Goal: Information Seeking & Learning: Learn about a topic

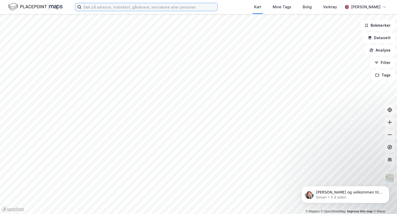
click at [133, 4] on input at bounding box center [149, 7] width 136 height 8
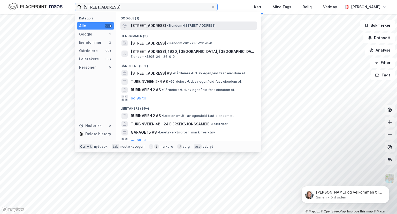
type input "[STREET_ADDRESS]"
click at [140, 26] on span "[STREET_ADDRESS]" at bounding box center [148, 26] width 35 height 6
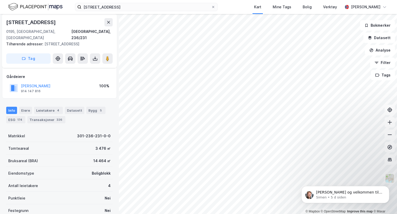
scroll to position [26, 0]
click at [38, 121] on div "Transaksjoner 326" at bounding box center [46, 119] width 38 height 7
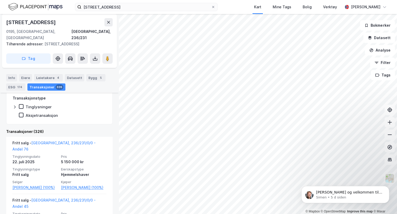
scroll to position [110, 0]
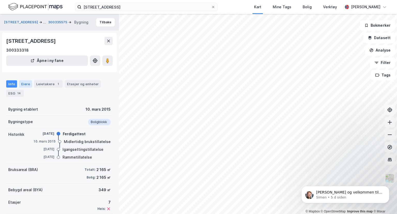
click at [25, 85] on div "Eiere" at bounding box center [25, 83] width 13 height 7
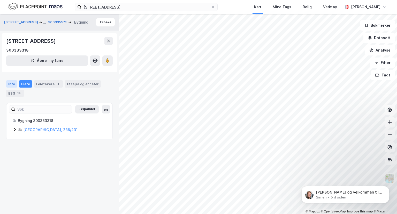
click at [13, 84] on div "Info" at bounding box center [11, 83] width 11 height 7
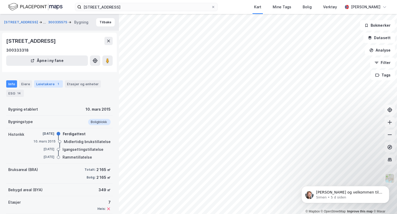
click at [46, 84] on div "Leietakere 1" at bounding box center [48, 83] width 29 height 7
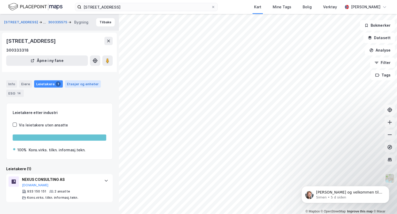
click at [81, 86] on div "Etasjer og enheter" at bounding box center [83, 83] width 32 height 5
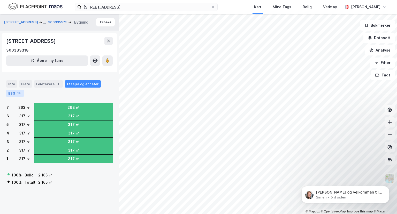
click at [17, 94] on div "14" at bounding box center [18, 93] width 5 height 5
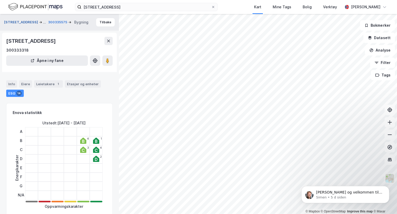
click at [16, 23] on button "[STREET_ADDRESS]" at bounding box center [21, 22] width 35 height 6
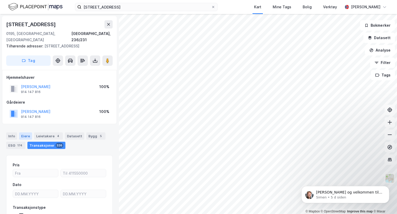
click at [25, 137] on div "Eiere" at bounding box center [25, 135] width 13 height 7
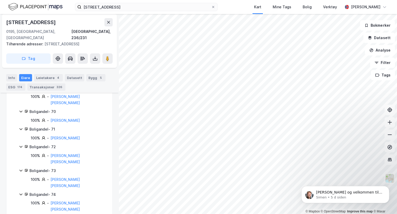
scroll to position [1708, 0]
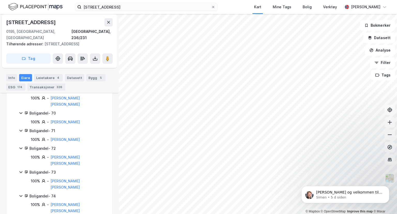
click at [12, 81] on div "Info [PERSON_NAME] 4 Datasett Bygg 5 ESG 174 Transaksjoner 326" at bounding box center [59, 82] width 107 height 17
click at [11, 86] on div "ESG 174" at bounding box center [15, 86] width 19 height 7
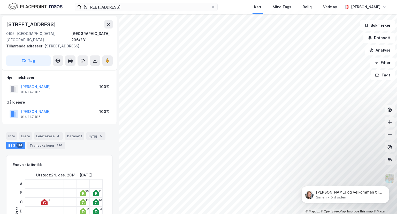
scroll to position [57, 0]
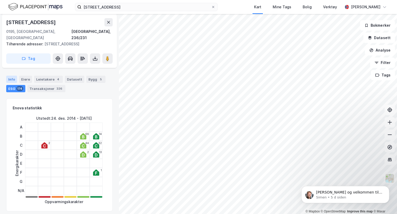
click at [12, 79] on div "Info" at bounding box center [11, 79] width 11 height 7
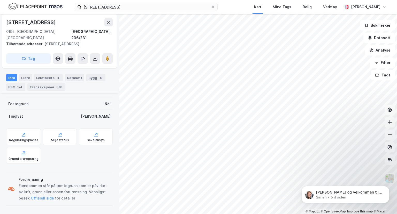
scroll to position [132, 0]
click at [30, 180] on div "Forurensning" at bounding box center [65, 179] width 92 height 6
click at [0, 0] on button "Offisiell side" at bounding box center [0, 0] width 0 height 0
click at [46, 89] on div "Transaksjoner 326" at bounding box center [46, 86] width 38 height 7
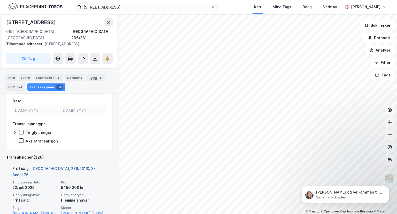
scroll to position [70, 0]
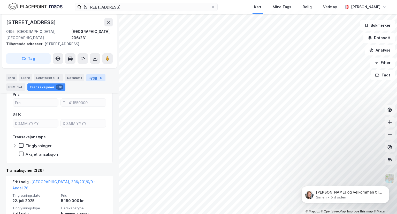
click at [93, 78] on div "Bygg 5" at bounding box center [95, 77] width 19 height 7
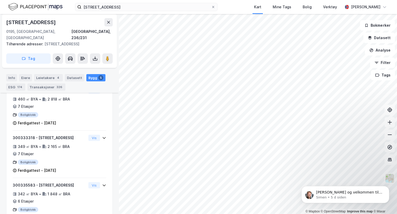
scroll to position [198, 0]
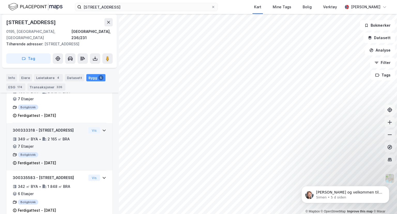
click at [52, 145] on div "349 ㎡ BYA • 2 165 ㎡ BRA • 7 Etasjer" at bounding box center [50, 142] width 74 height 13
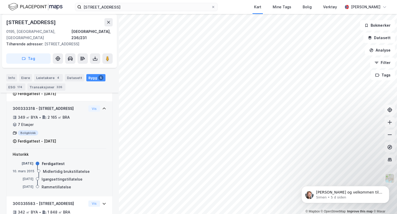
scroll to position [218, 0]
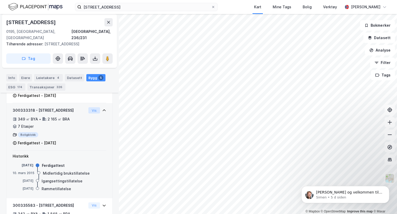
click at [88, 108] on button "Vis" at bounding box center [94, 110] width 12 height 6
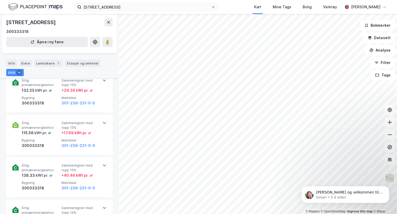
scroll to position [208, 0]
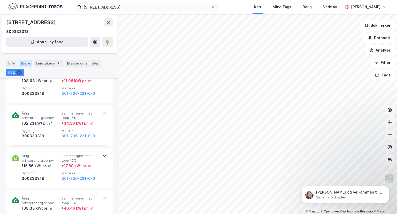
click at [29, 65] on div "Eiere" at bounding box center [25, 62] width 13 height 7
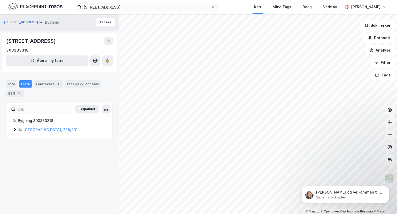
click at [13, 129] on icon at bounding box center [15, 129] width 4 height 4
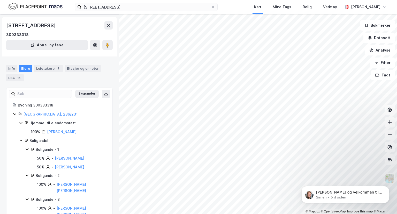
scroll to position [17, 0]
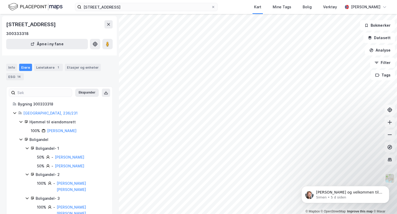
click at [39, 137] on div "Boligandel" at bounding box center [67, 139] width 77 height 6
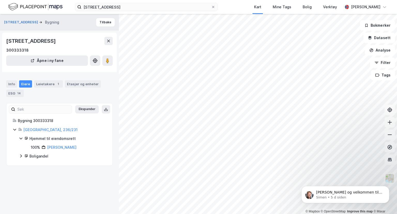
scroll to position [0, 0]
click at [39, 137] on div "Hjemmel til eiendomsrett" at bounding box center [67, 138] width 77 height 6
click at [40, 139] on div "Hjemmel til eiendomsrett" at bounding box center [67, 138] width 77 height 6
click at [81, 84] on div "Etasjer og enheter" at bounding box center [83, 83] width 32 height 5
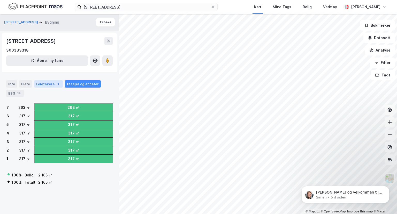
click at [47, 86] on div "Leietakere 1" at bounding box center [48, 83] width 29 height 7
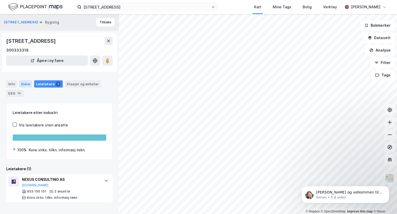
click at [25, 86] on div "Eiere" at bounding box center [25, 83] width 13 height 7
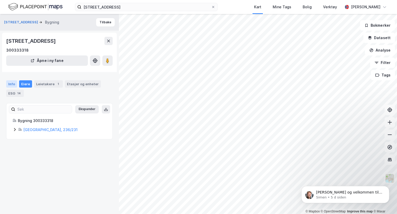
click at [11, 85] on div "Info" at bounding box center [11, 83] width 11 height 7
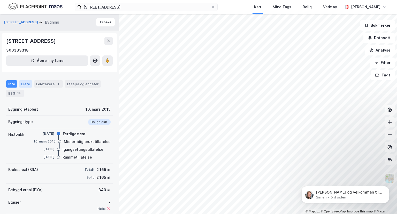
click at [26, 82] on div "Eiere" at bounding box center [25, 83] width 13 height 7
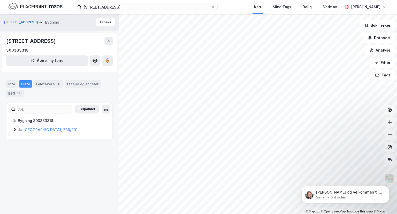
click at [30, 126] on div "Bygning 300333318 [GEOGRAPHIC_DATA], 236/231" at bounding box center [60, 124] width 94 height 15
click at [29, 132] on div "[GEOGRAPHIC_DATA], 236/231" at bounding box center [64, 129] width 83 height 6
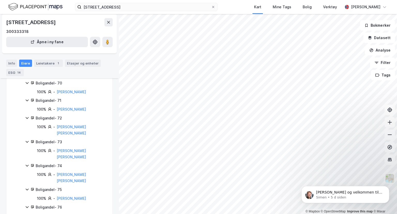
scroll to position [1696, 0]
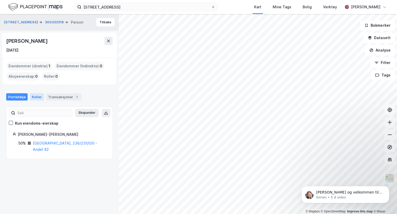
click at [35, 97] on div "Roller" at bounding box center [37, 96] width 14 height 7
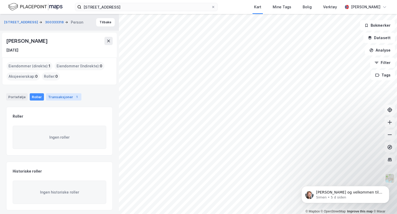
click at [51, 94] on div "Transaksjoner 1" at bounding box center [63, 96] width 35 height 7
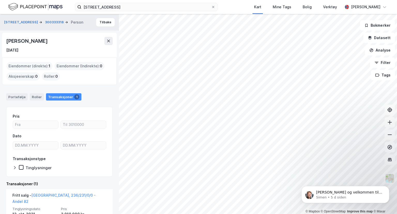
scroll to position [44, 0]
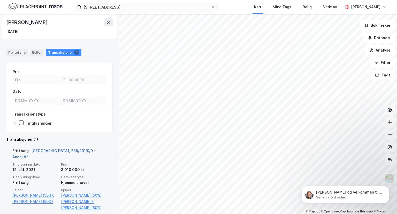
click at [73, 150] on link "[GEOGRAPHIC_DATA], 236/231/0/0 - Andel 82" at bounding box center [53, 153] width 83 height 11
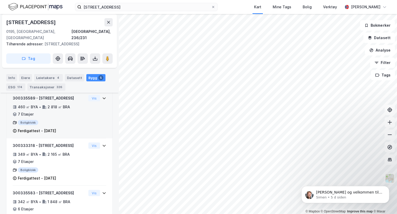
scroll to position [183, 0]
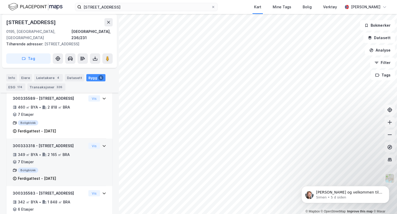
click at [78, 153] on div "349 ㎡ BYA • 2 165 ㎡ BRA • 7 Etasjer" at bounding box center [50, 157] width 74 height 13
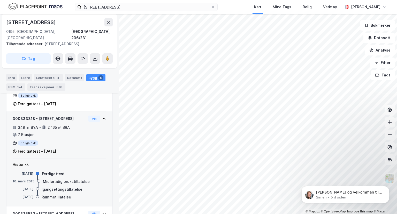
scroll to position [210, 0]
click at [93, 118] on button "Vis" at bounding box center [94, 118] width 12 height 6
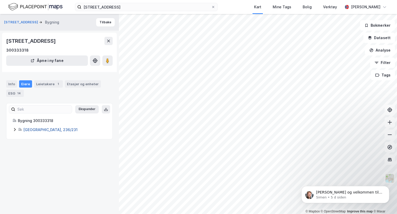
click at [36, 130] on link "[GEOGRAPHIC_DATA], 236/231" at bounding box center [50, 129] width 54 height 4
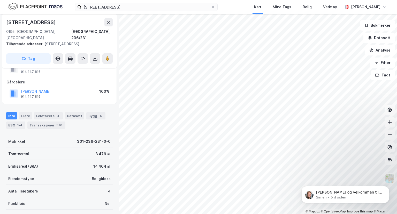
scroll to position [17, 0]
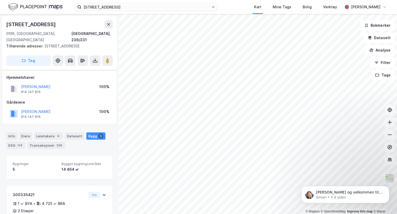
scroll to position [17, 0]
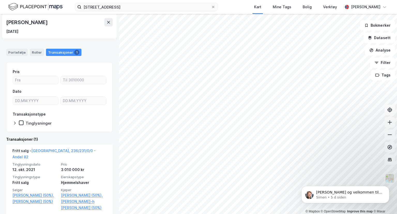
scroll to position [28, 0]
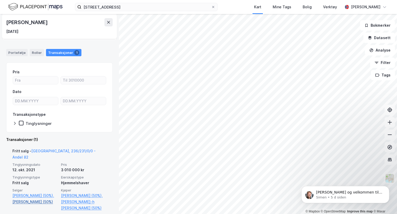
click at [31, 198] on link "[PERSON_NAME] (50%)" at bounding box center [35, 201] width 46 height 6
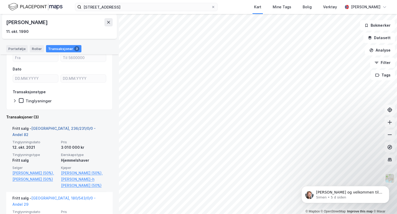
scroll to position [69, 0]
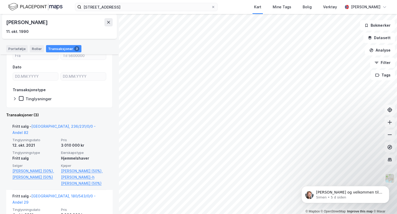
click at [49, 155] on div "Fritt salg" at bounding box center [35, 158] width 46 height 6
click at [58, 148] on div "Tinglysningsdato 12. okt. 2021 Pris 3 010 000 kr Tinglysningstype Fritt salg Ei…" at bounding box center [59, 162] width 94 height 49
click at [42, 142] on div "12. okt. 2021" at bounding box center [35, 145] width 46 height 6
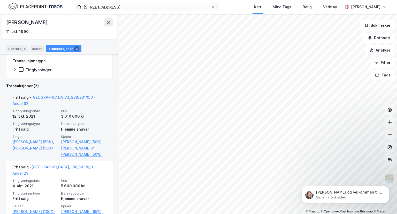
scroll to position [0, 0]
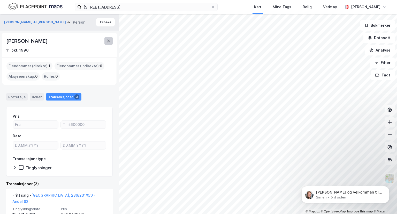
click at [107, 44] on button at bounding box center [108, 41] width 8 height 8
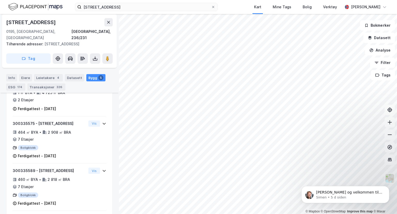
scroll to position [210, 0]
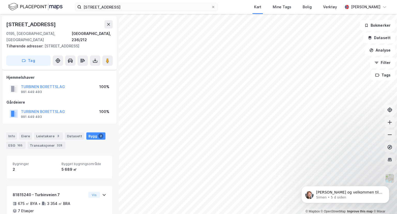
scroll to position [70, 0]
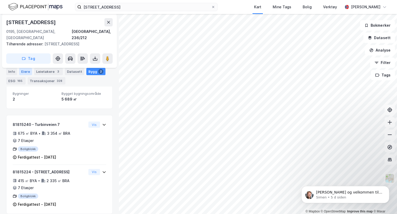
click at [26, 70] on div "Eiere" at bounding box center [25, 71] width 13 height 7
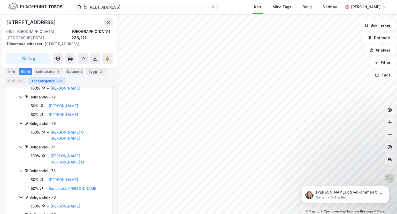
scroll to position [104, 0]
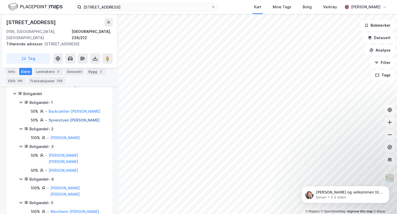
click at [58, 118] on link "Syverstuen [PERSON_NAME]" at bounding box center [74, 120] width 51 height 4
